Goal: Check status: Check status

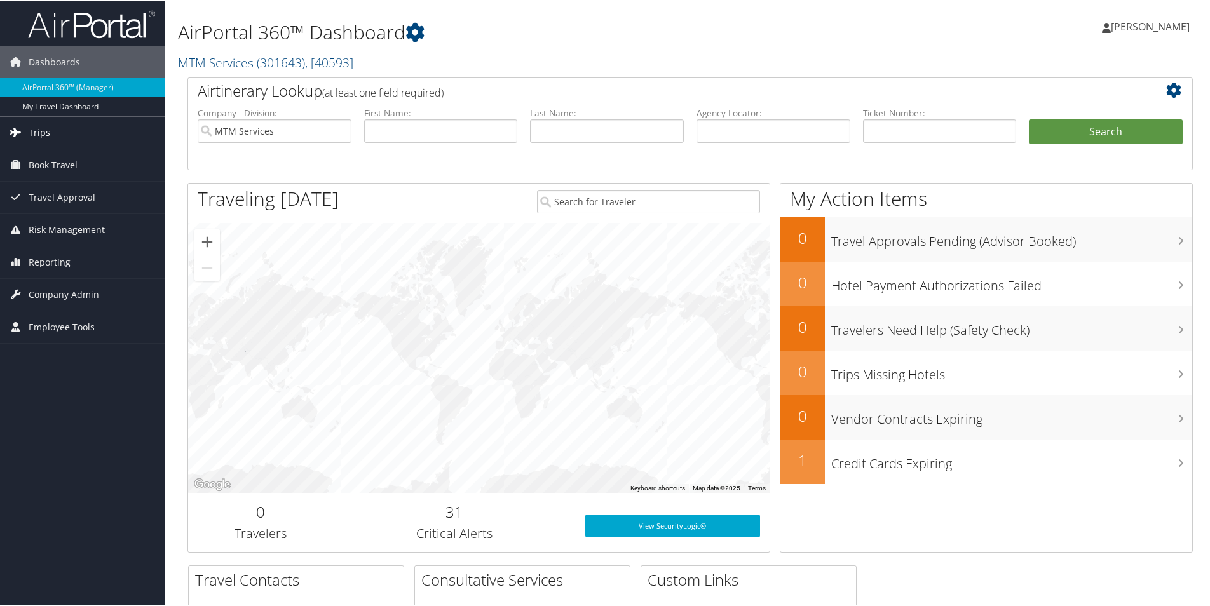
click at [62, 135] on link "Trips" at bounding box center [82, 132] width 165 height 32
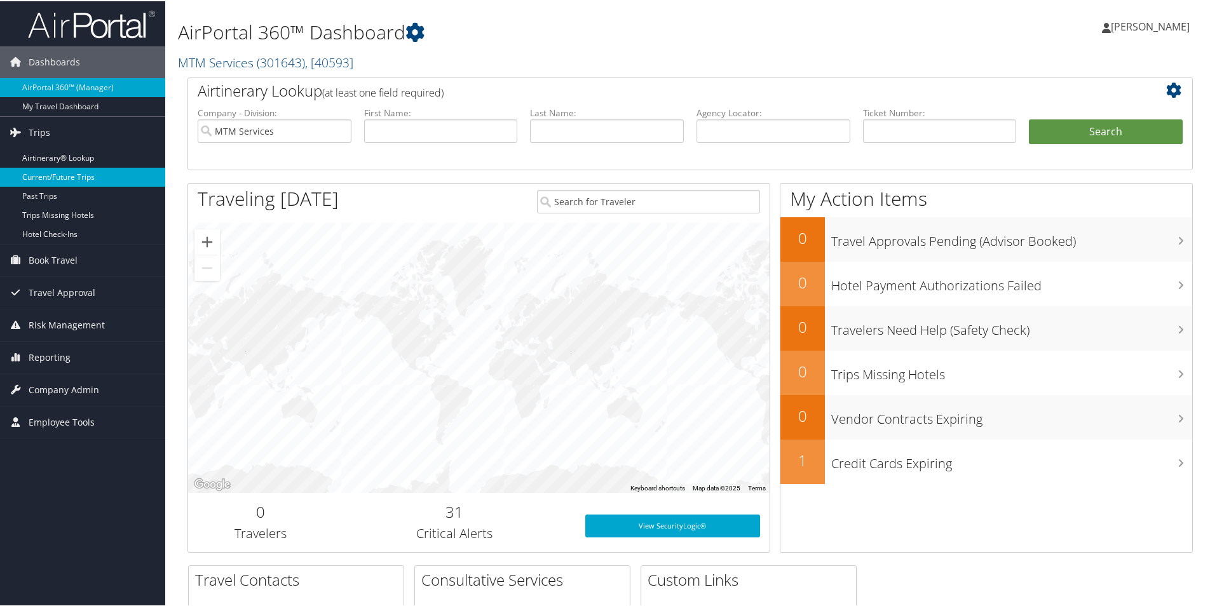
click at [64, 177] on link "Current/Future Trips" at bounding box center [82, 175] width 165 height 19
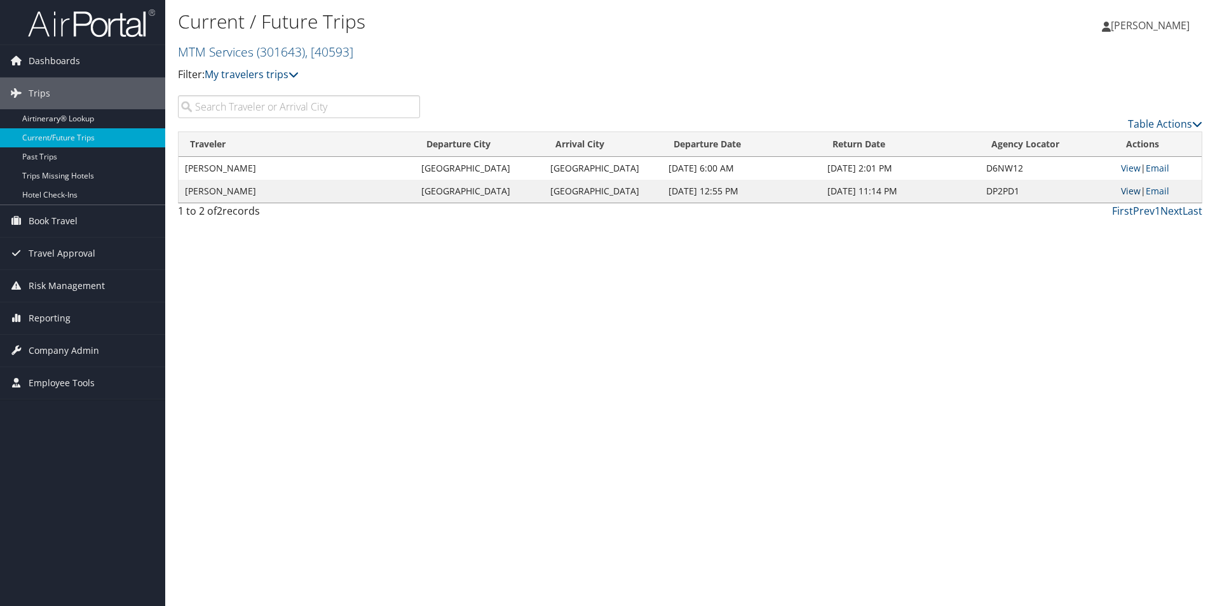
click at [1132, 191] on link "View" at bounding box center [1131, 191] width 20 height 12
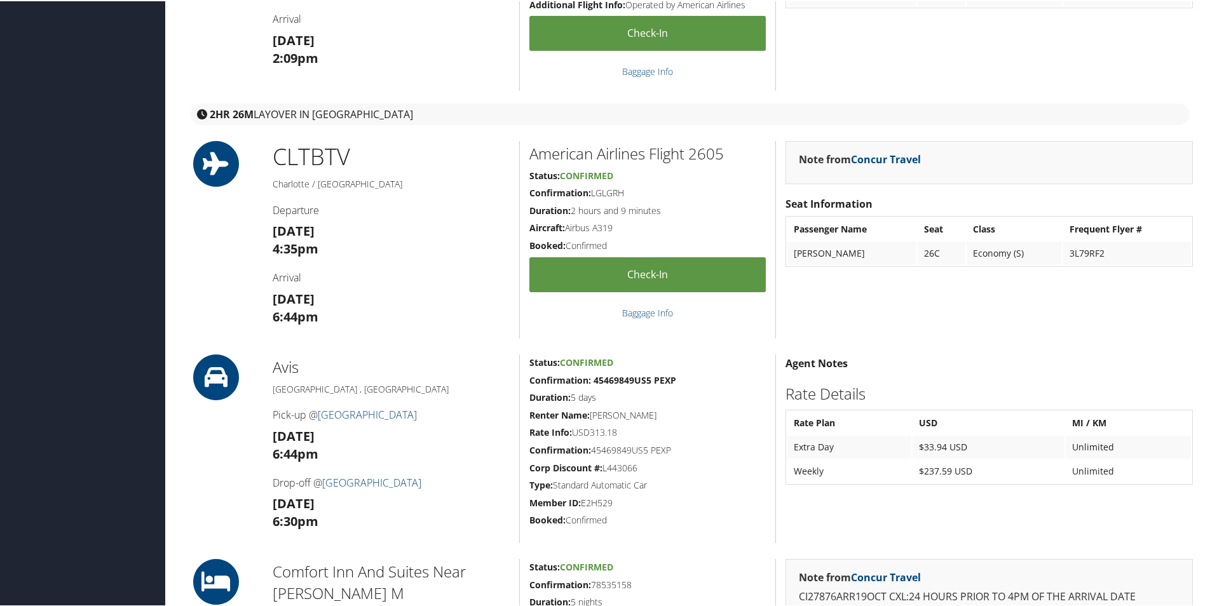
scroll to position [508, 0]
